Goal: Complete application form

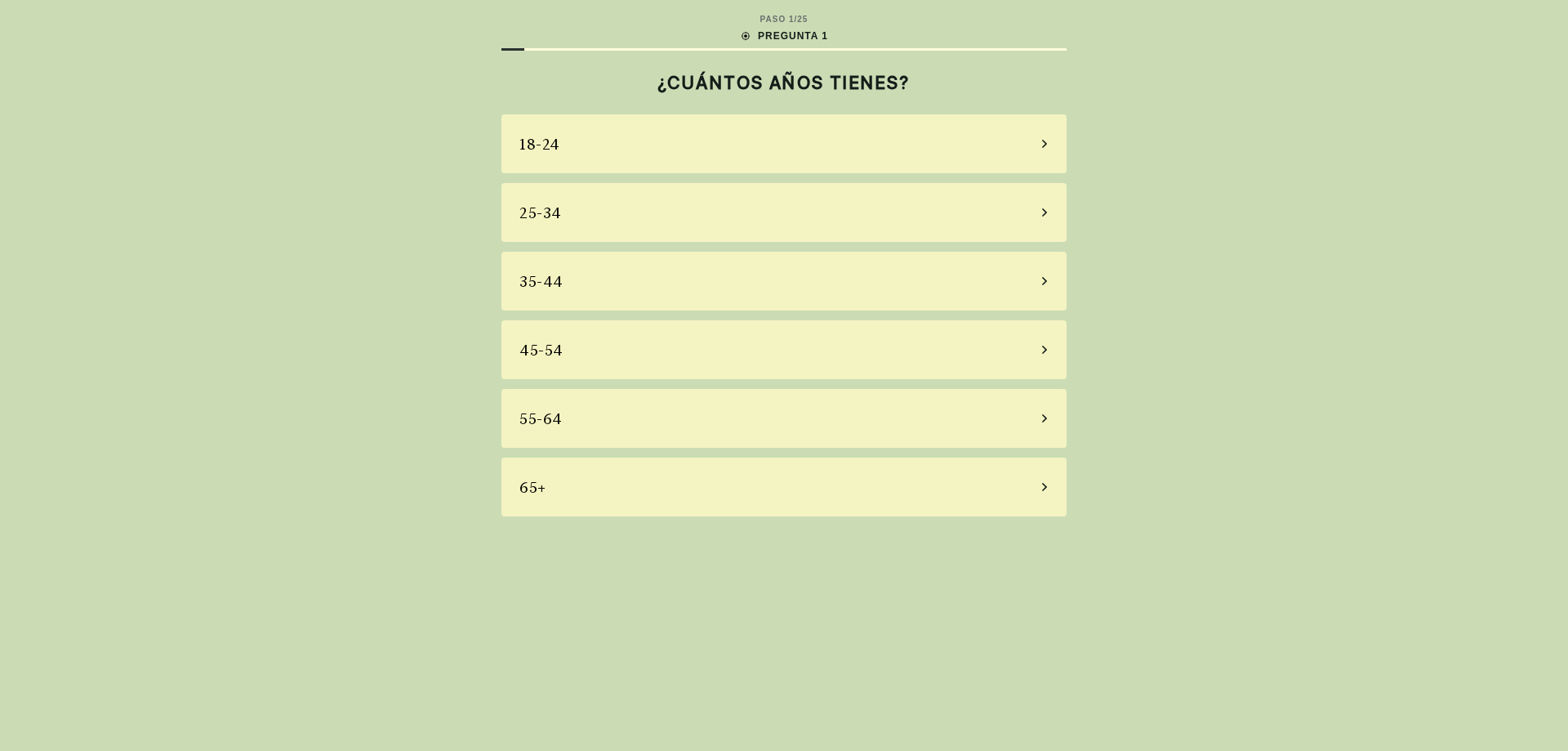
click at [760, 152] on div "18-24" at bounding box center [784, 144] width 566 height 59
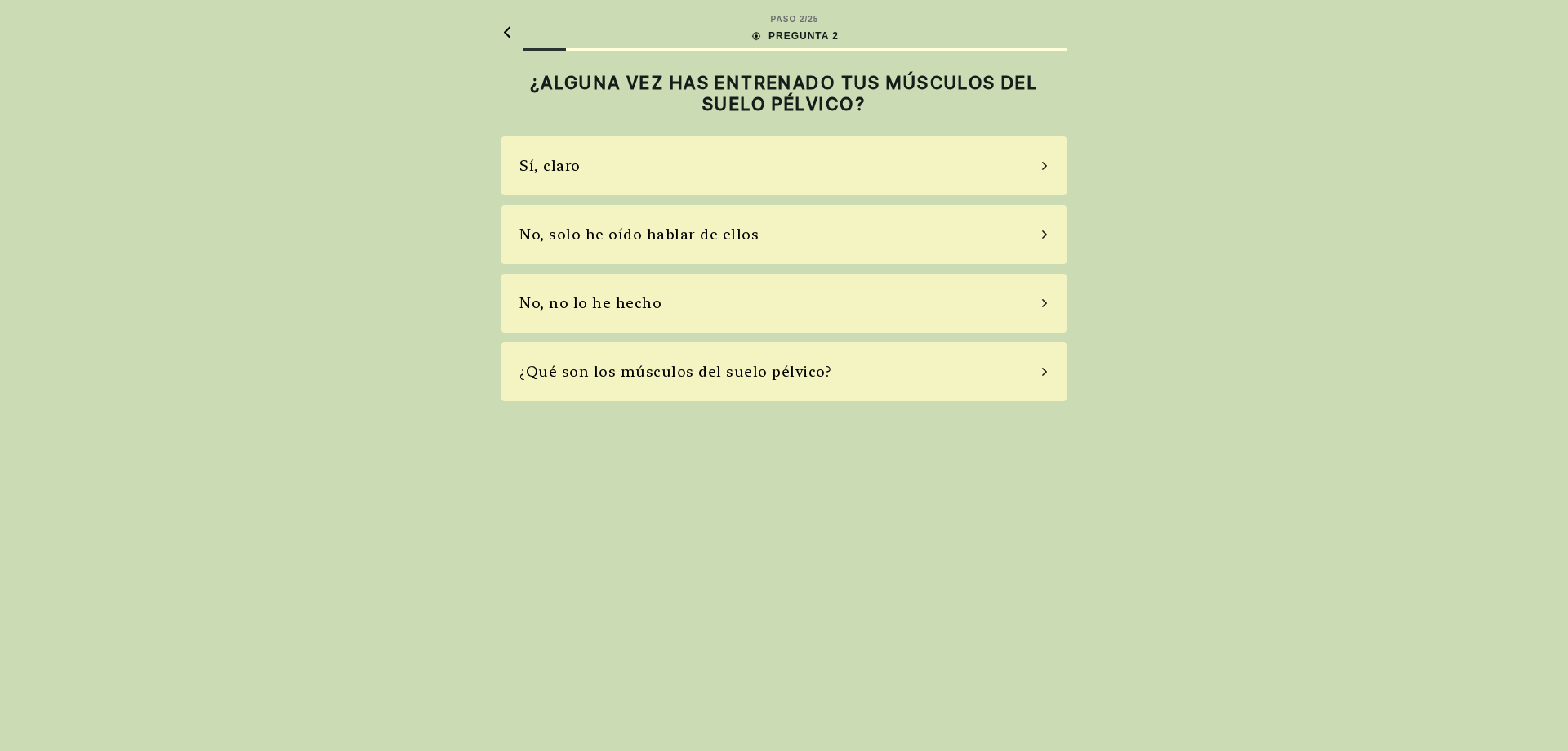
click at [760, 152] on div "Sí, claro" at bounding box center [784, 166] width 566 height 59
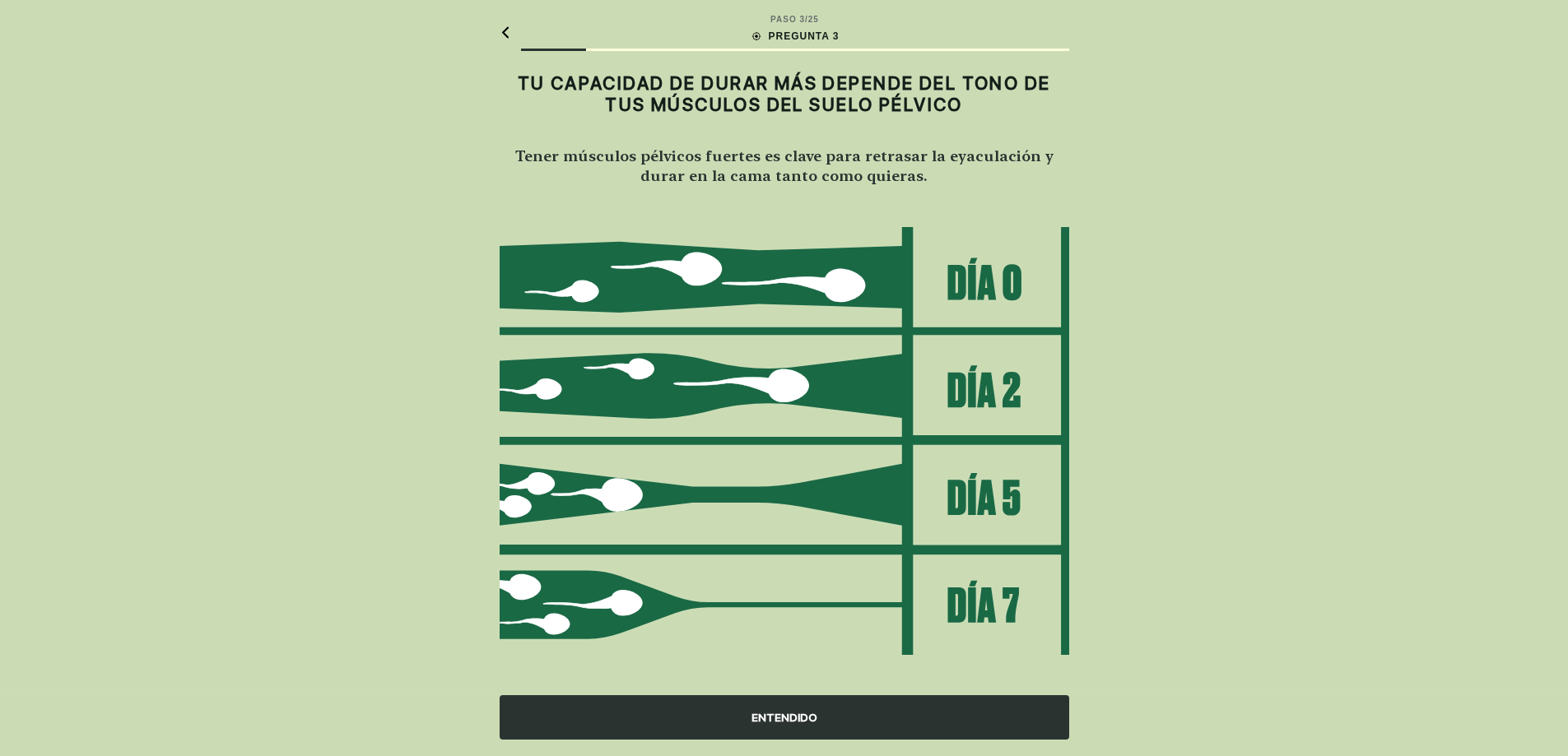
click at [744, 698] on div "ENTENDIDO" at bounding box center [784, 717] width 570 height 45
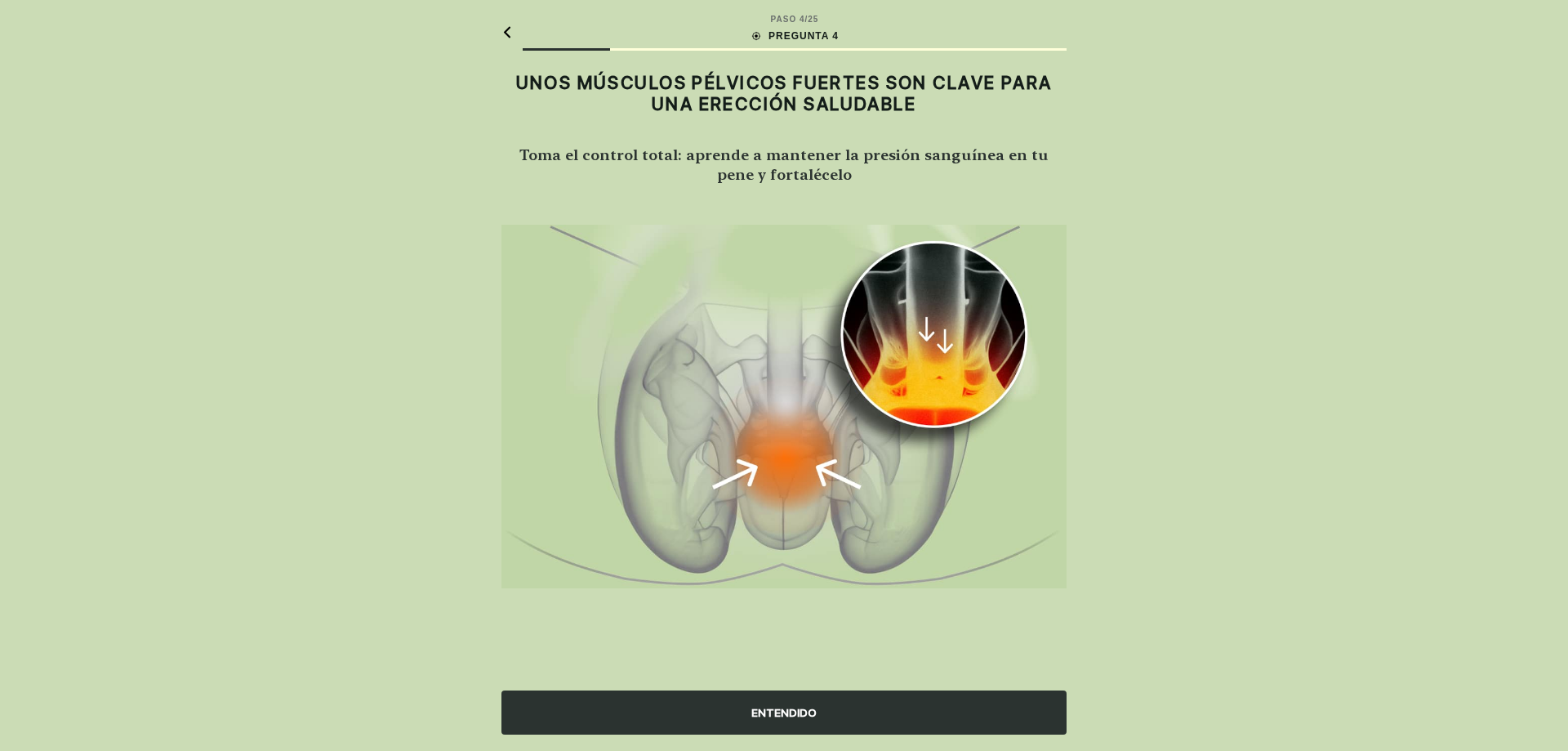
click at [739, 694] on div "ENTENDIDO" at bounding box center [784, 712] width 566 height 44
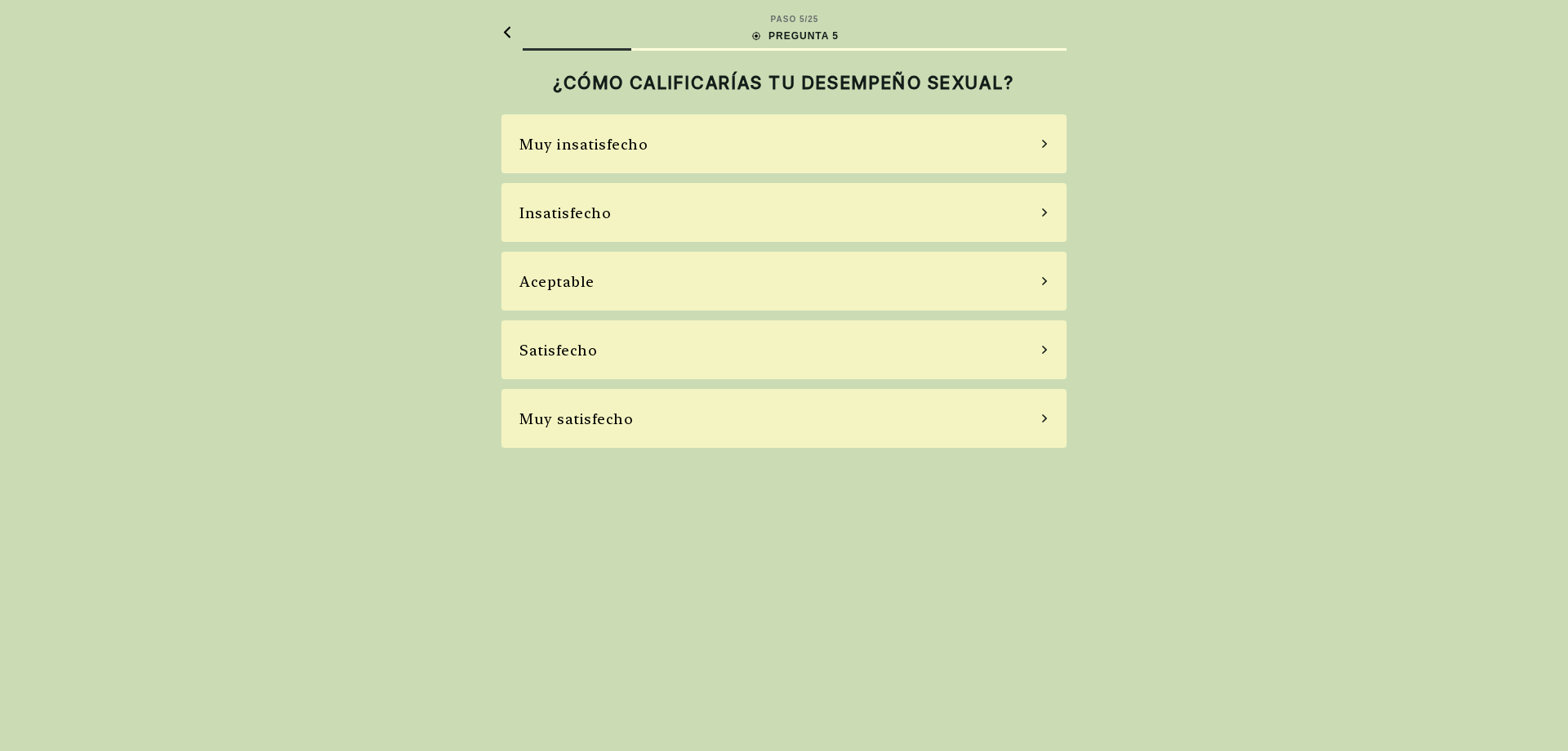
click at [725, 333] on div "Satisfecho" at bounding box center [784, 350] width 566 height 59
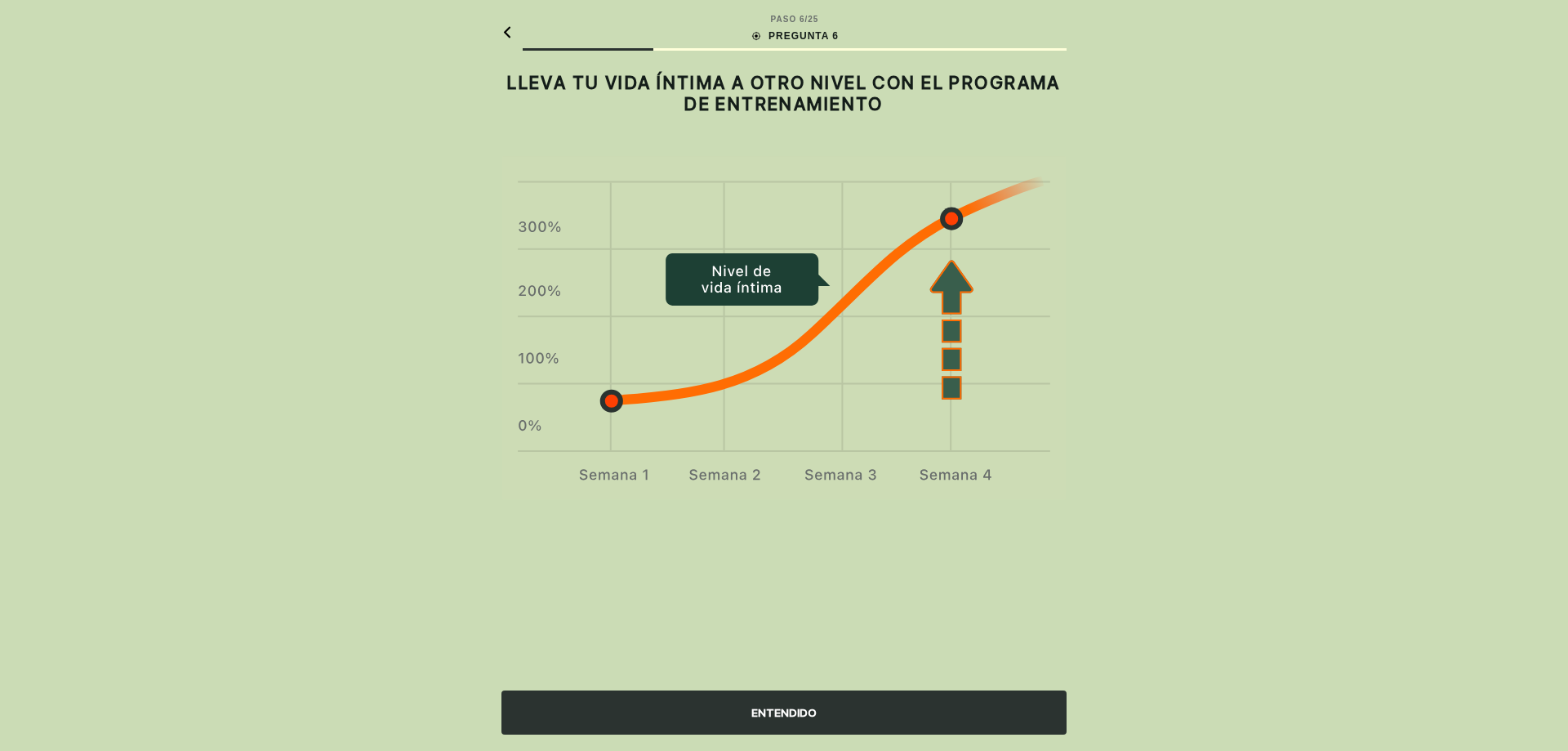
click at [722, 690] on div "ENTENDIDO" at bounding box center [784, 702] width 1568 height 98
click at [722, 700] on div "ENTENDIDO" at bounding box center [784, 712] width 566 height 44
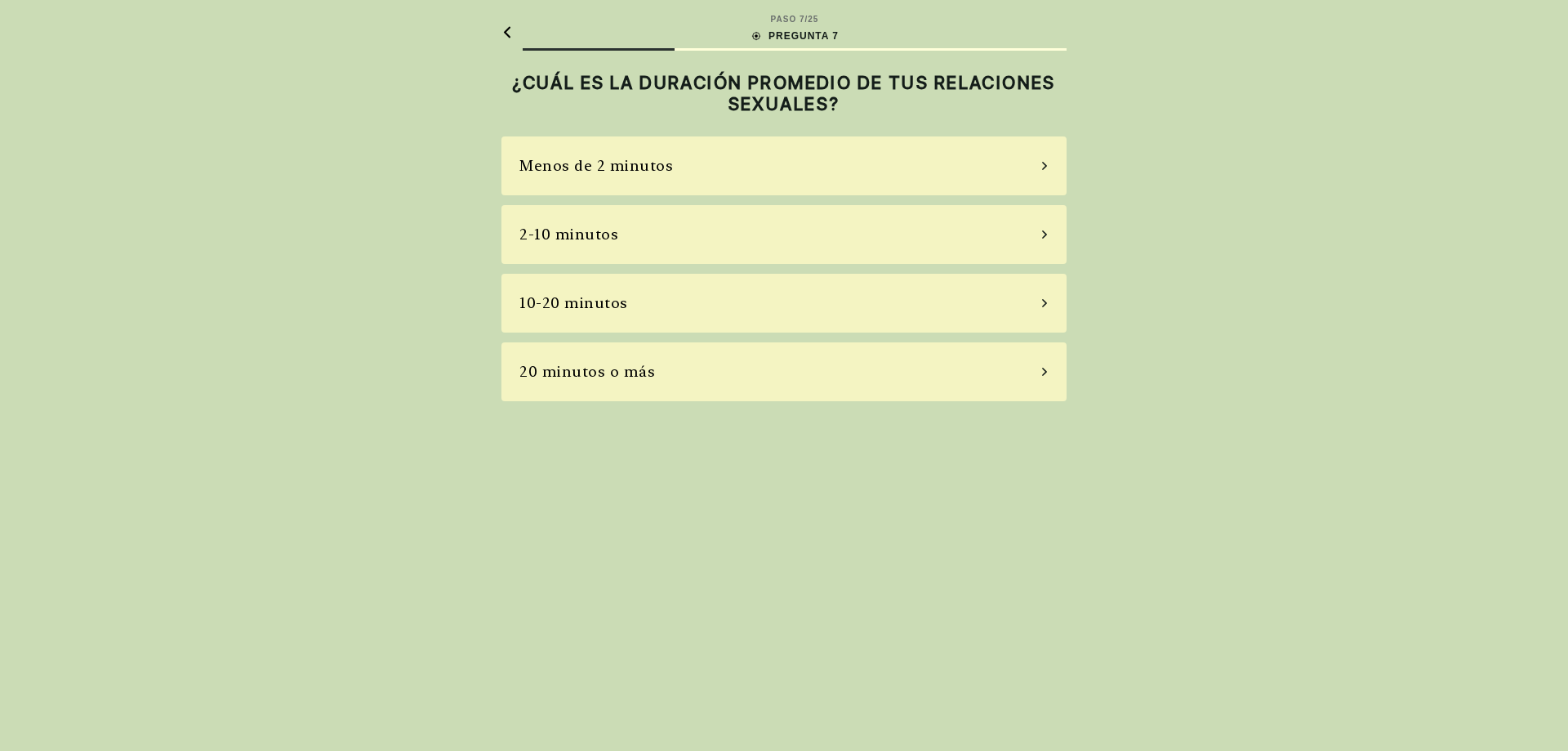
click at [737, 177] on div "Menos de 2 minutos" at bounding box center [784, 166] width 566 height 59
click at [788, 211] on div "A veces" at bounding box center [784, 234] width 566 height 59
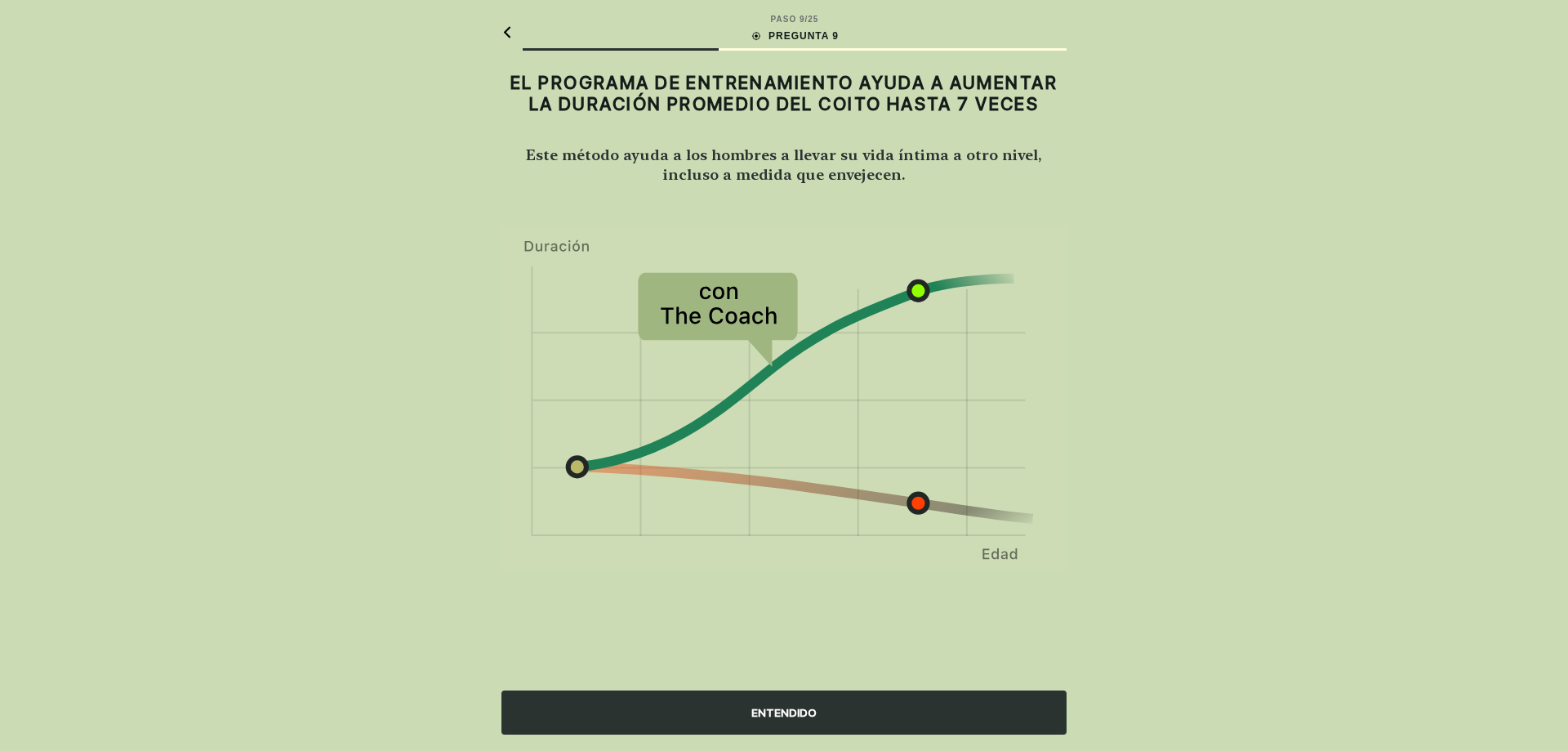
click at [698, 725] on div "ENTENDIDO" at bounding box center [784, 712] width 566 height 44
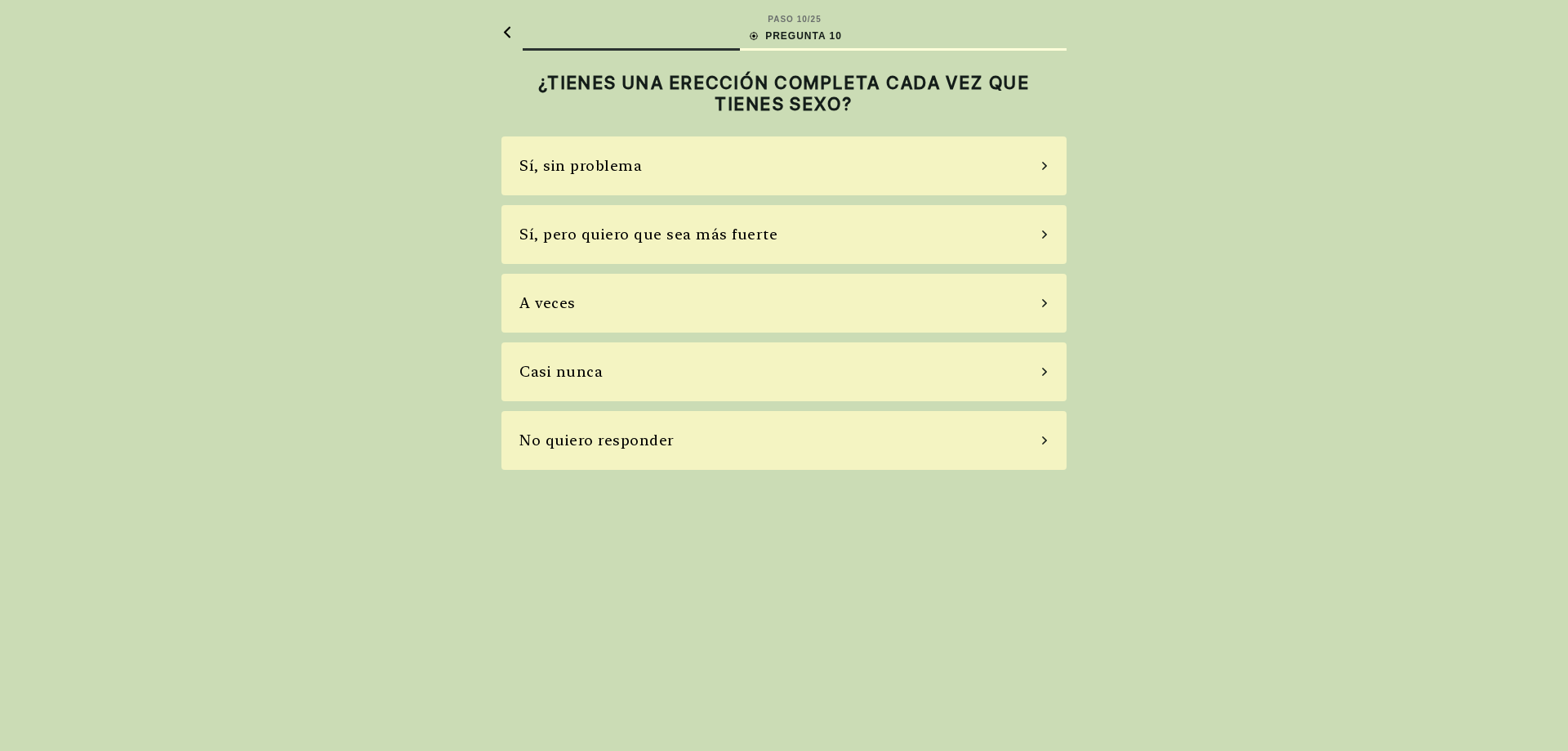
click at [732, 248] on div "Sí, pero quiero que sea más fuerte" at bounding box center [784, 234] width 566 height 59
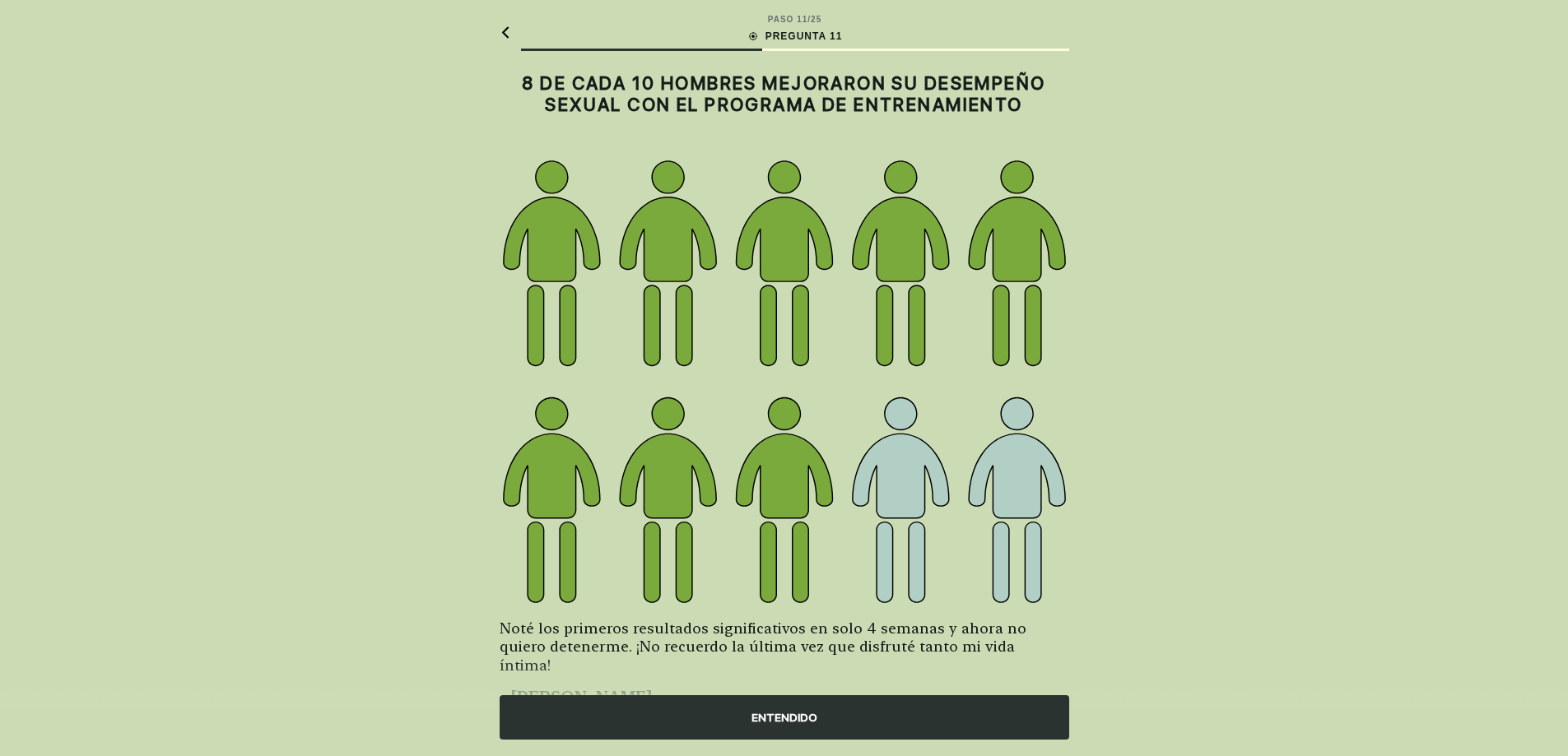
click at [692, 711] on div "ENTENDIDO" at bounding box center [784, 717] width 570 height 45
